Goal: Check status: Check status

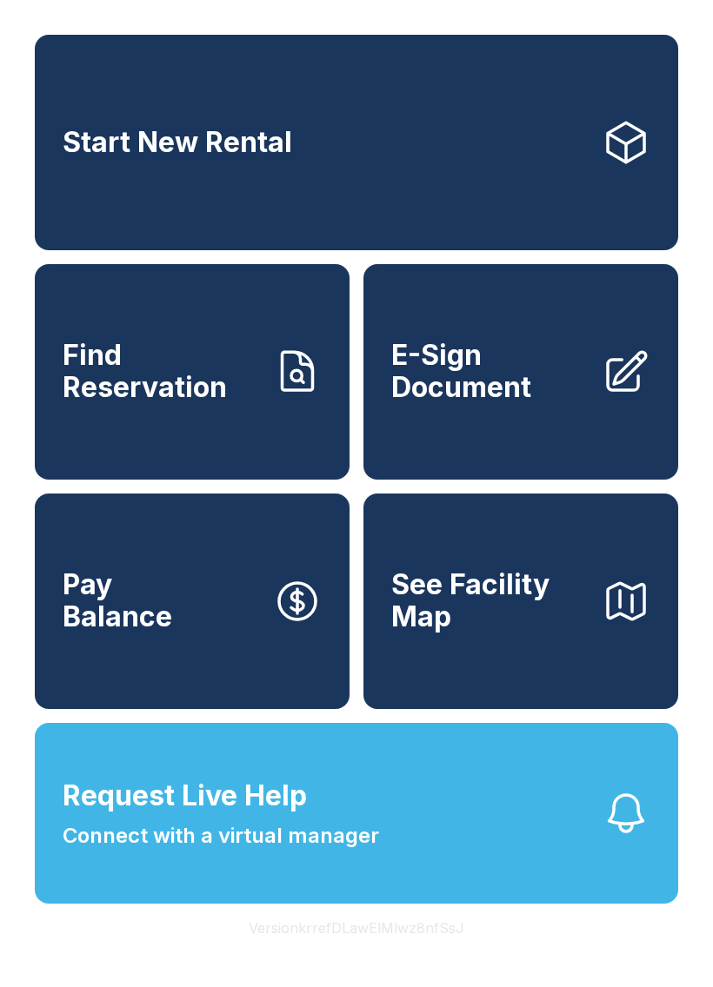
click at [196, 364] on span "Find Reservation" at bounding box center [161, 371] width 196 height 63
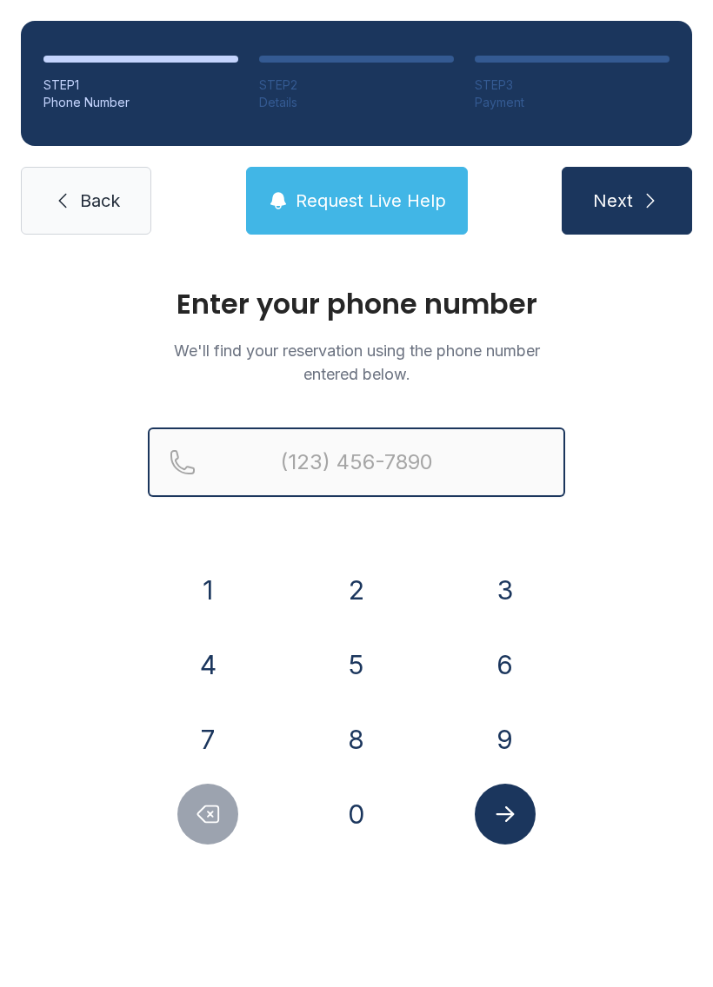
click at [361, 455] on input "Reservation phone number" at bounding box center [356, 463] width 417 height 70
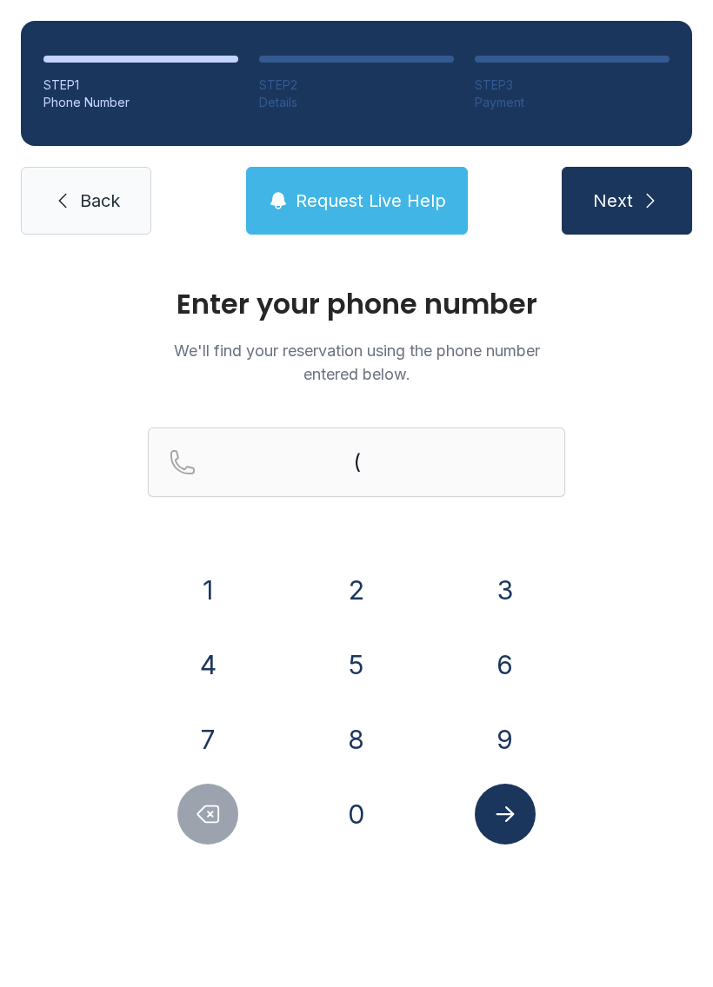
click at [368, 592] on button "2" at bounding box center [356, 590] width 61 height 61
click at [492, 596] on button "3" at bounding box center [504, 590] width 61 height 61
click at [507, 737] on button "9" at bounding box center [504, 739] width 61 height 61
click at [506, 736] on button "9" at bounding box center [504, 739] width 61 height 61
click at [230, 667] on button "4" at bounding box center [207, 664] width 61 height 61
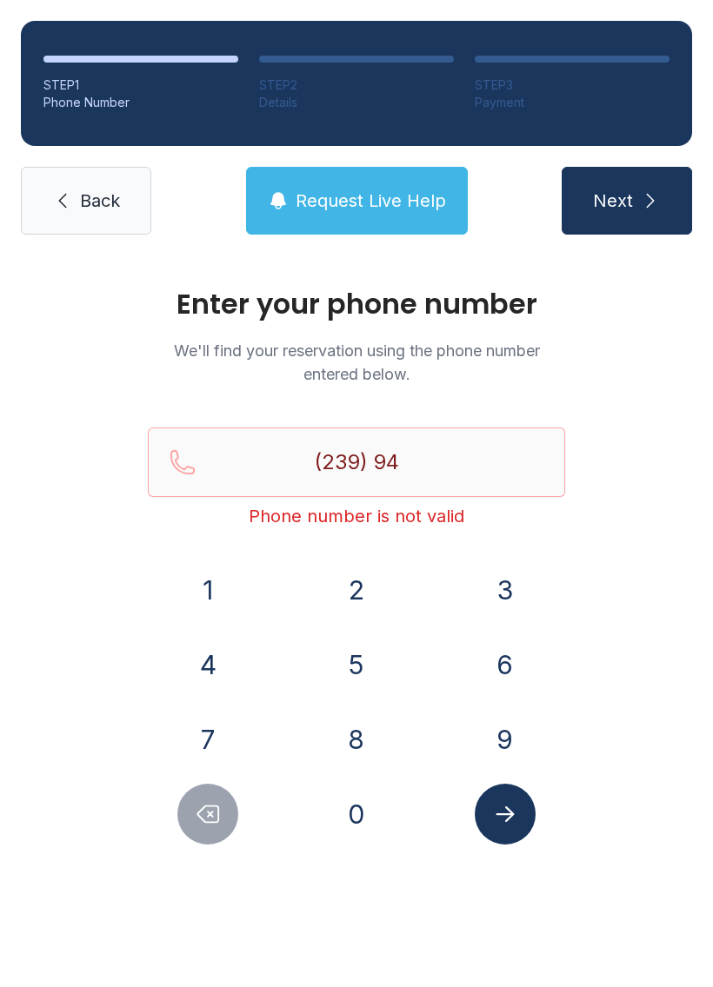
click at [230, 667] on button "4" at bounding box center [207, 664] width 61 height 61
click at [360, 818] on button "0" at bounding box center [356, 814] width 61 height 61
click at [362, 660] on button "5" at bounding box center [356, 664] width 61 height 61
click at [521, 653] on button "6" at bounding box center [504, 664] width 61 height 61
click at [359, 740] on button "8" at bounding box center [356, 739] width 61 height 61
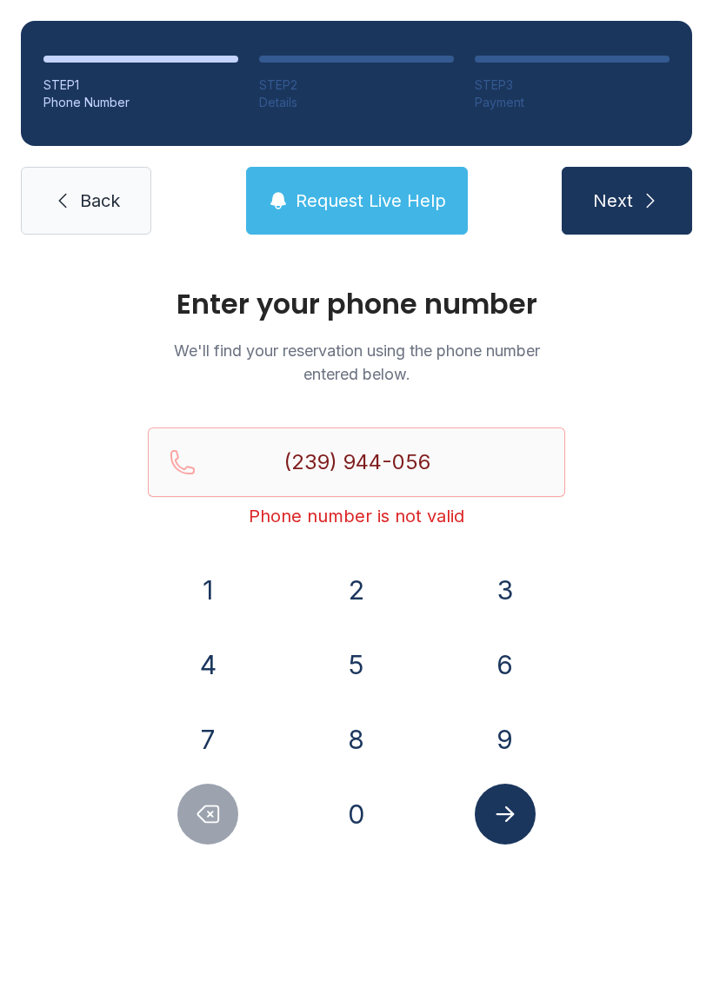
type input "[PHONE_NUMBER]"
click at [520, 820] on button "Submit lookup form" at bounding box center [504, 814] width 61 height 61
